Goal: Information Seeking & Learning: Understand process/instructions

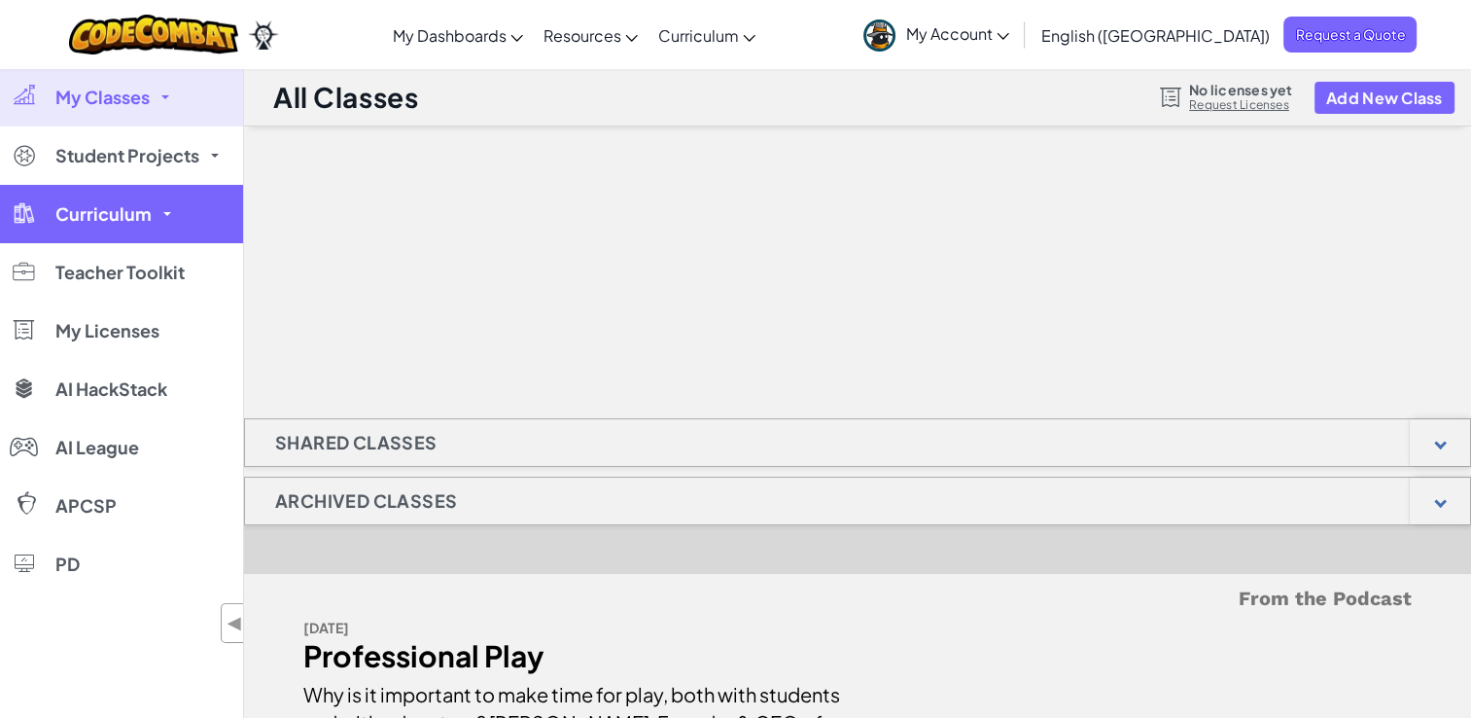
click at [163, 216] on link "Curriculum" at bounding box center [121, 214] width 243 height 58
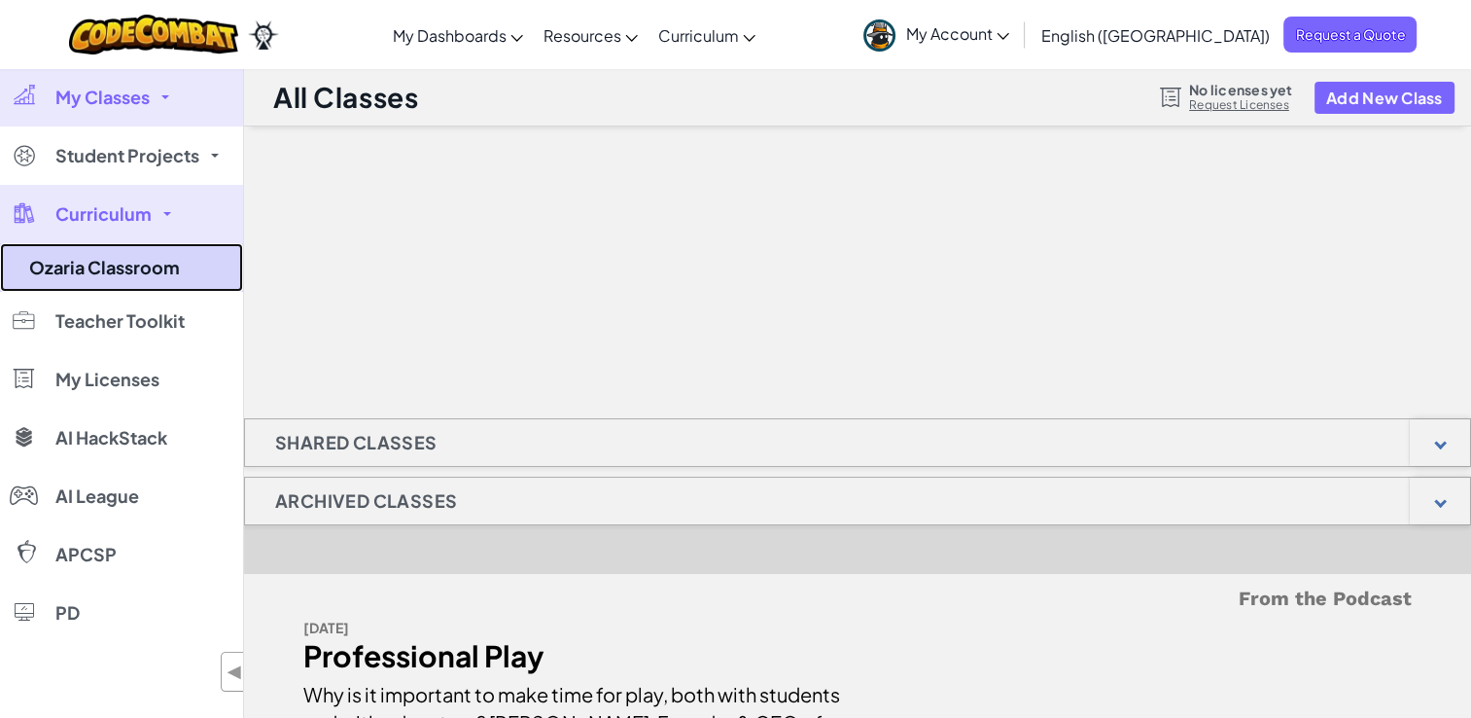
click at [163, 267] on link "Ozaria Classroom" at bounding box center [121, 267] width 243 height 49
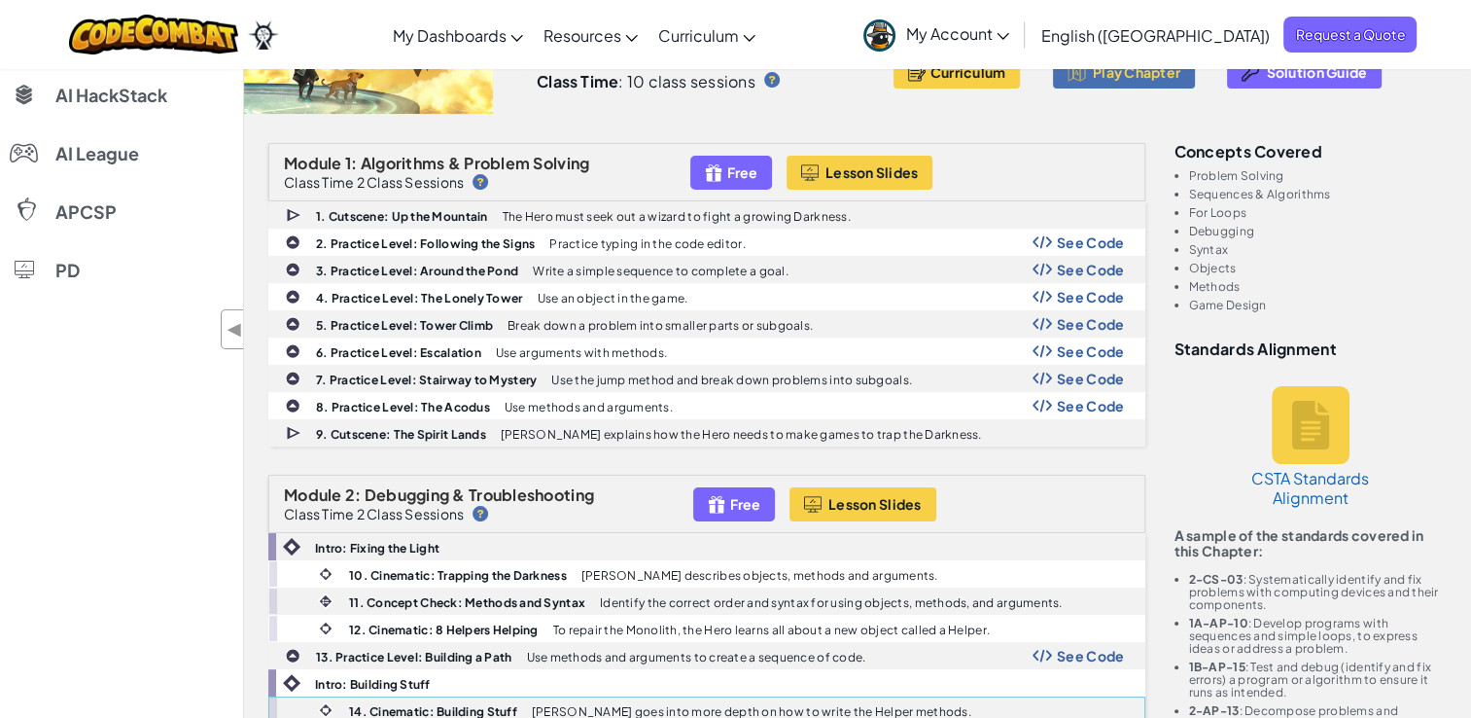
scroll to position [648, 0]
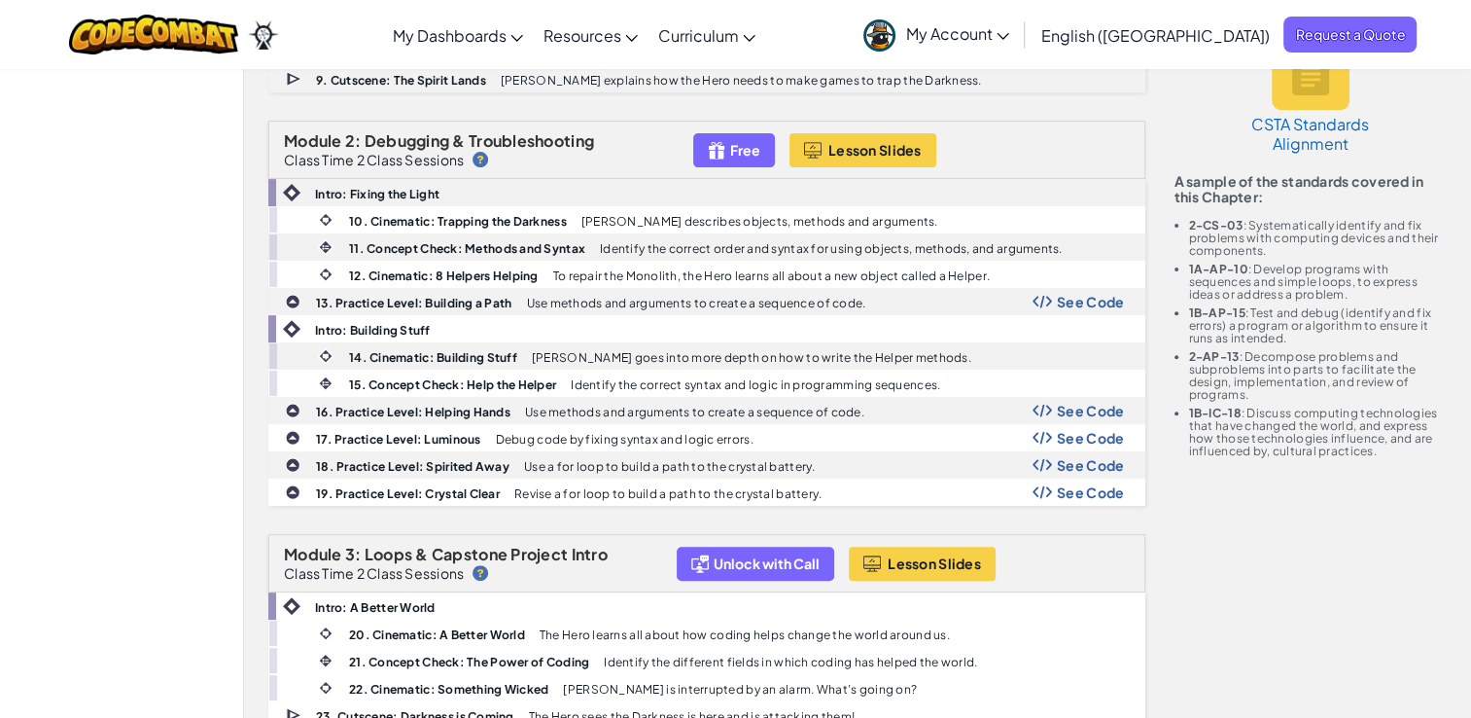
click at [743, 155] on div "Free" at bounding box center [734, 150] width 82 height 34
click at [734, 148] on span "Free" at bounding box center [745, 150] width 30 height 16
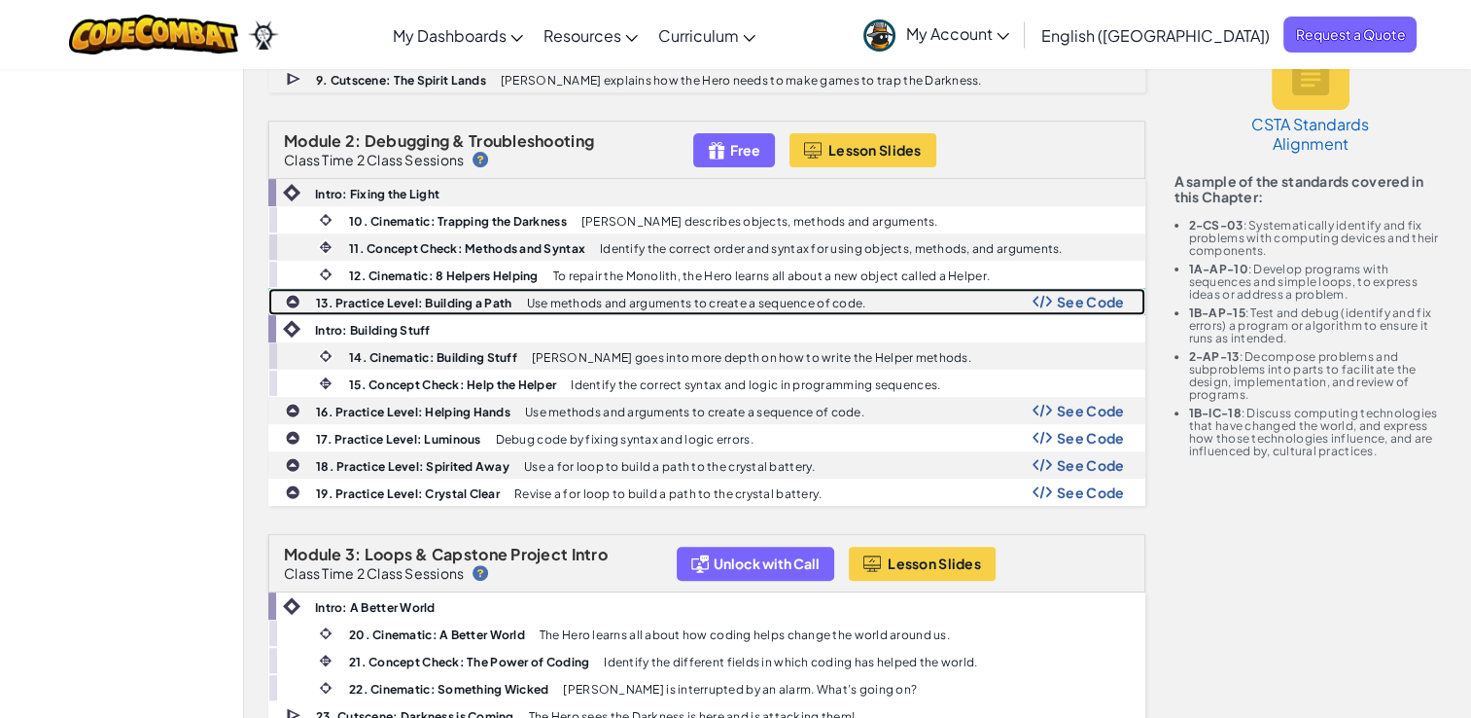
click at [1093, 294] on span "See Code" at bounding box center [1091, 302] width 68 height 16
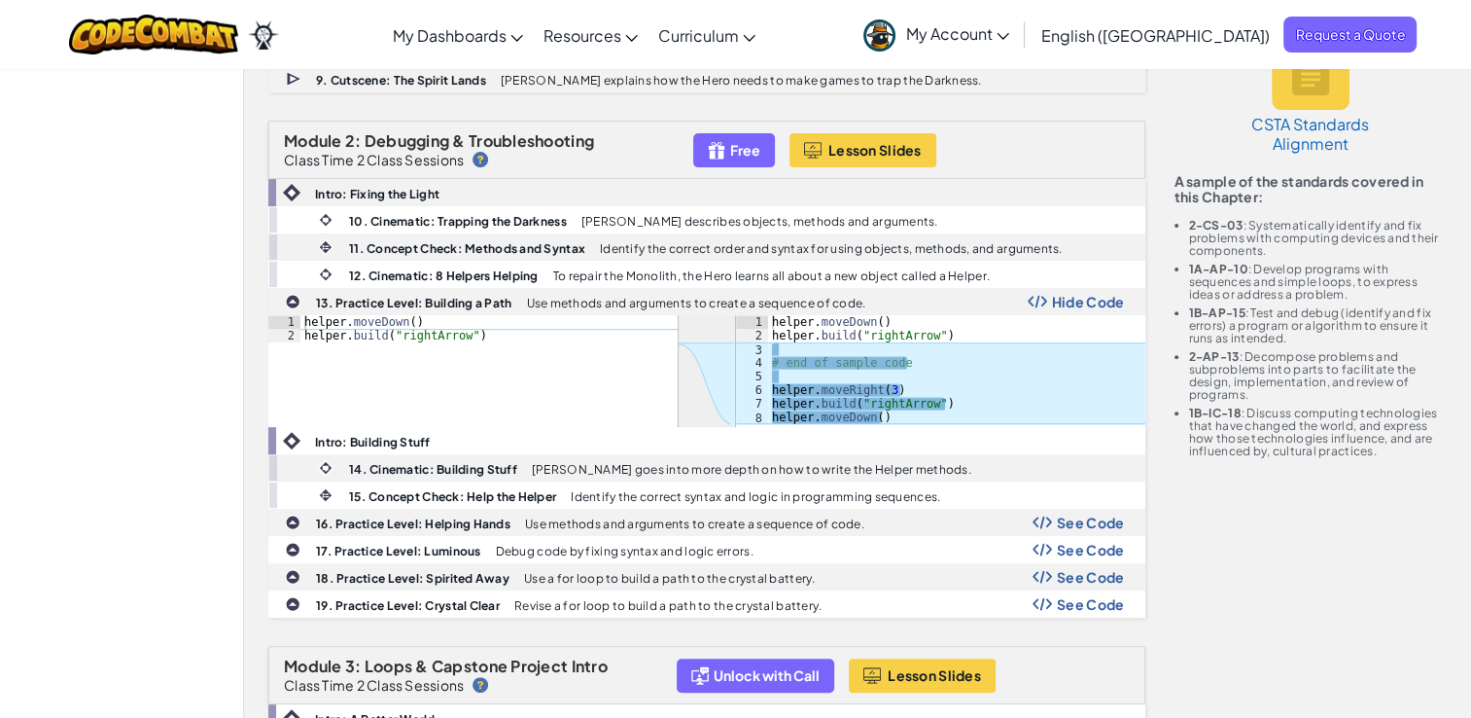
click at [836, 375] on div "helper . moveDown ( ) helper . build ( "rightArrow" ) # end of sample code help…" at bounding box center [956, 383] width 377 height 136
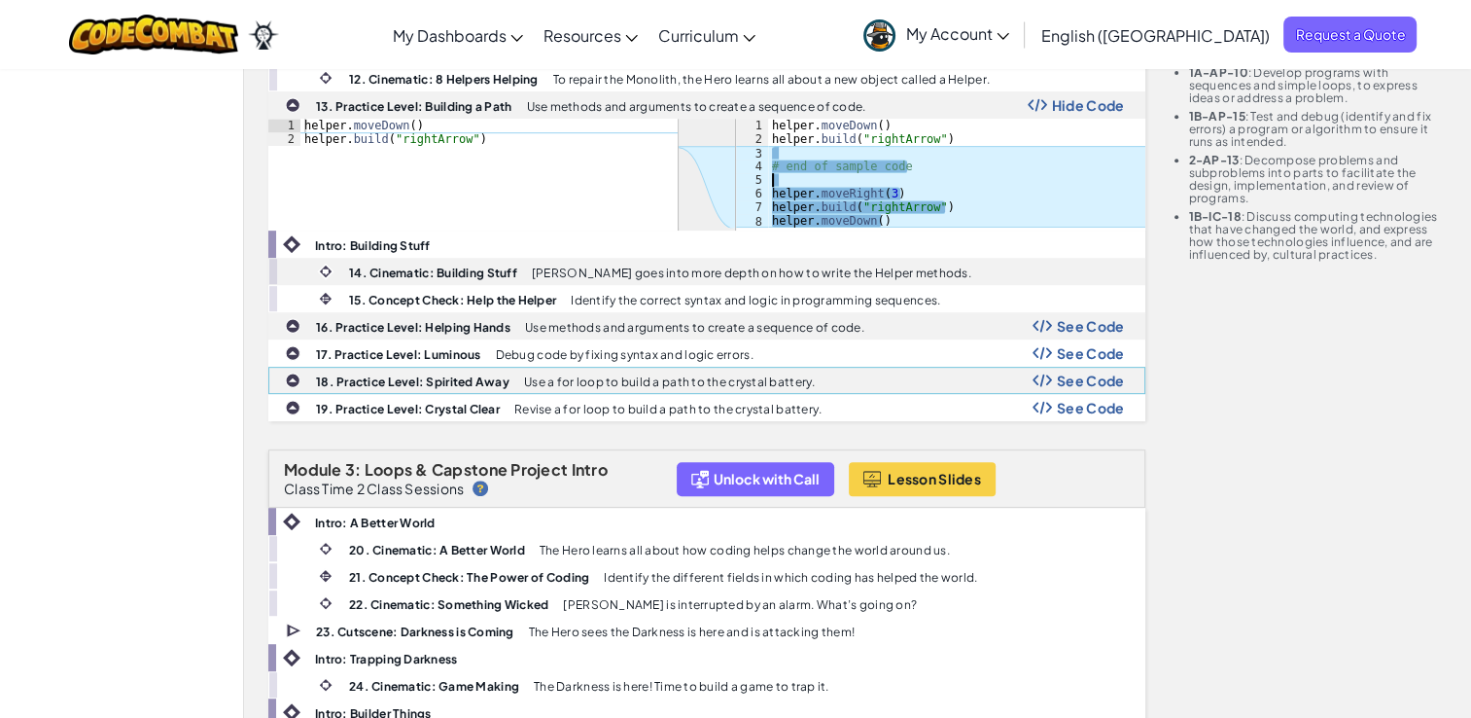
scroll to position [907, 0]
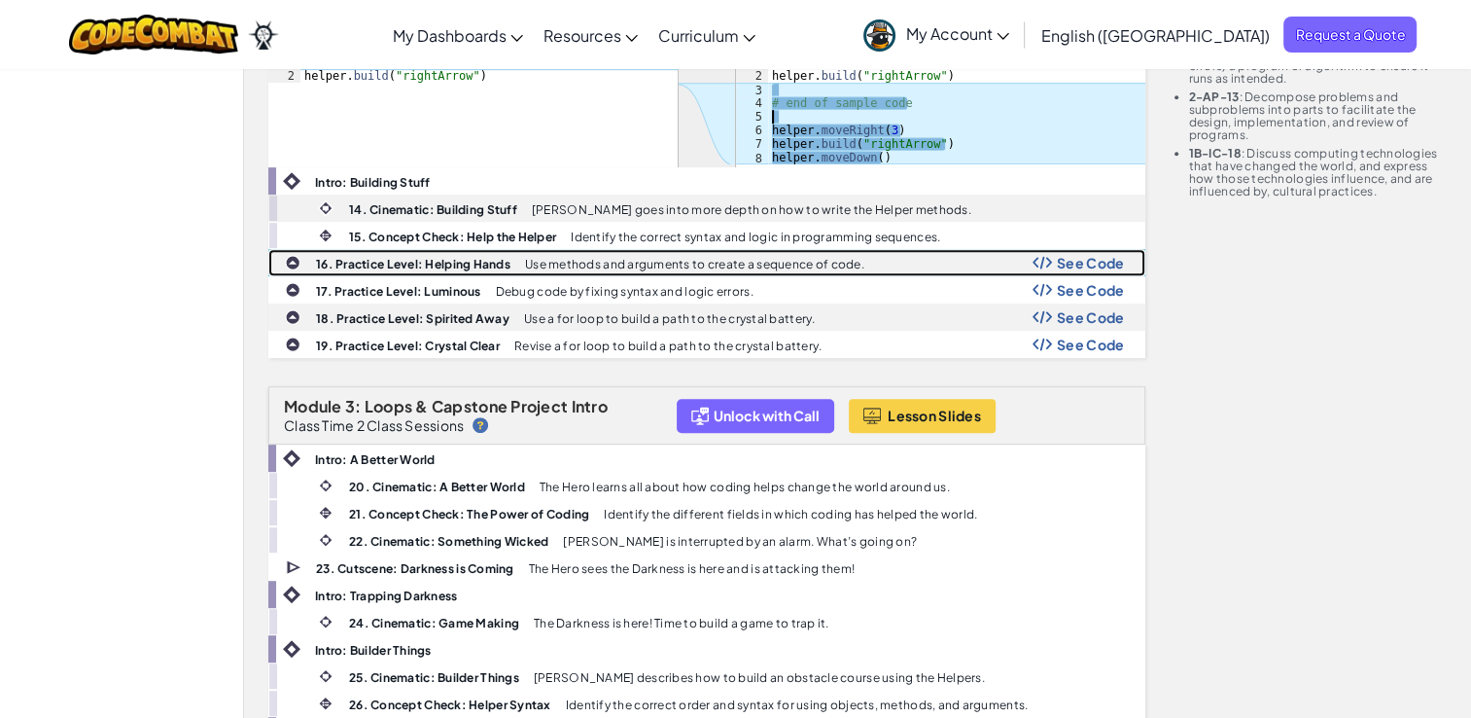
click at [1083, 255] on span "See Code" at bounding box center [1091, 263] width 68 height 16
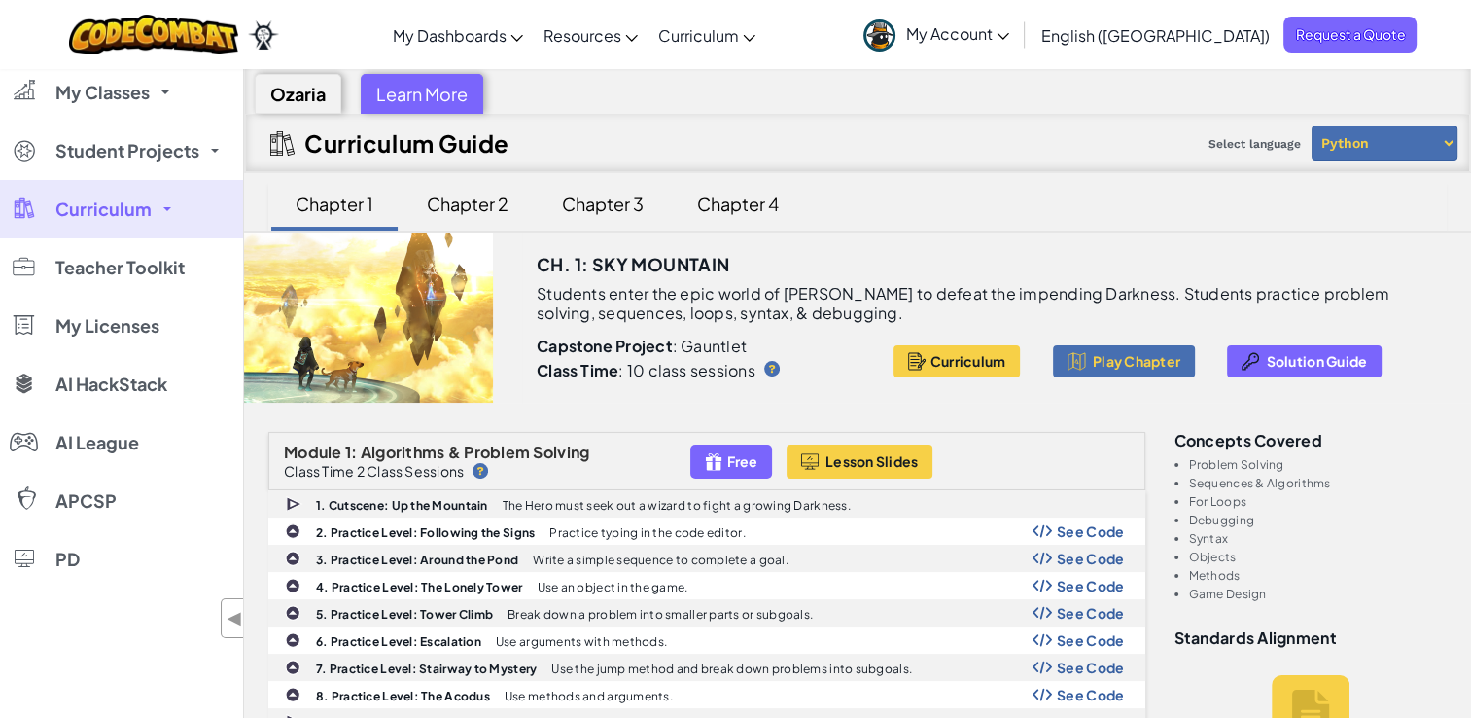
scroll to position [0, 0]
